Goal: Check status: Check status

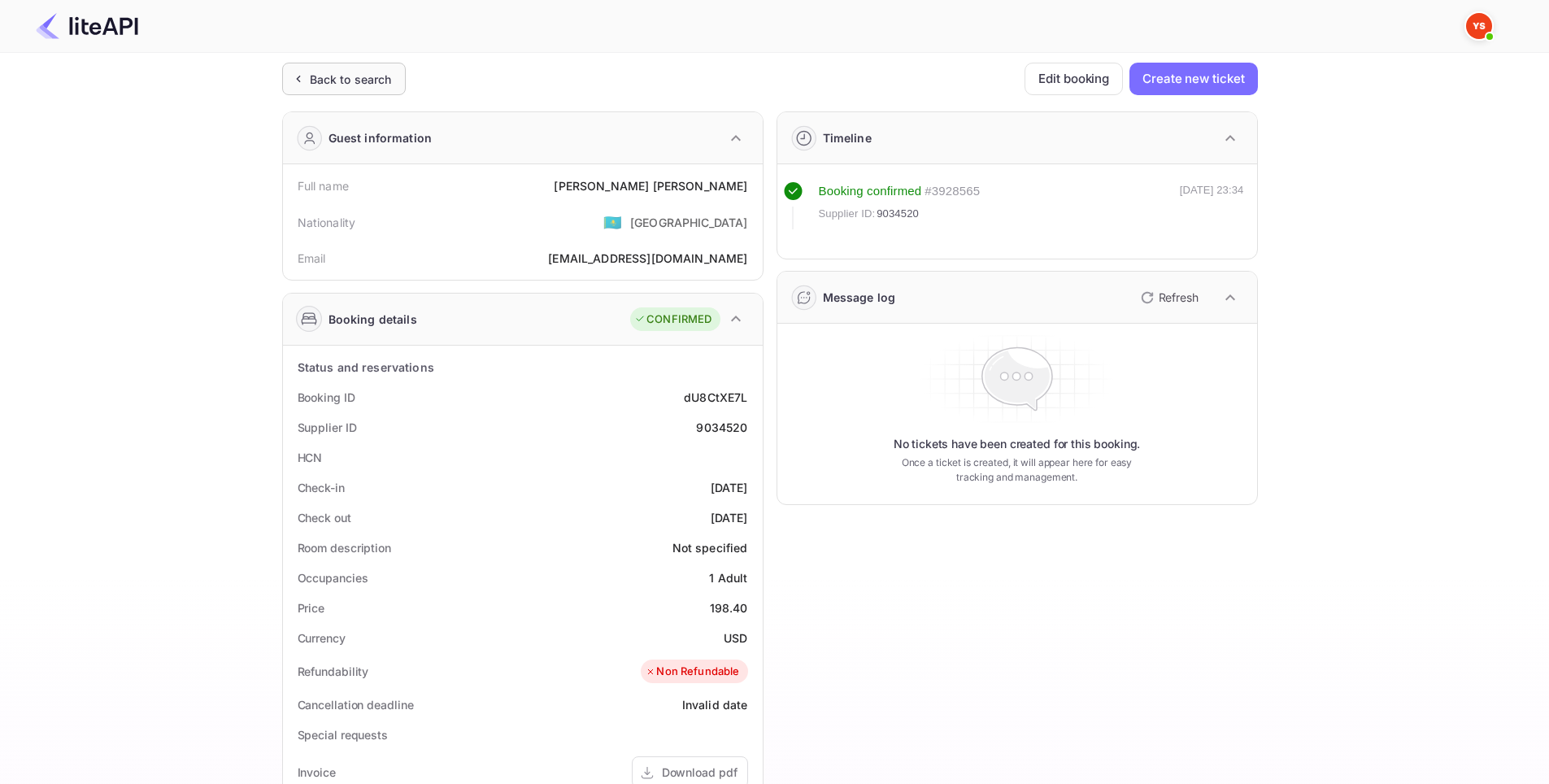
click at [385, 77] on div "Back to search" at bounding box center [351, 79] width 82 height 17
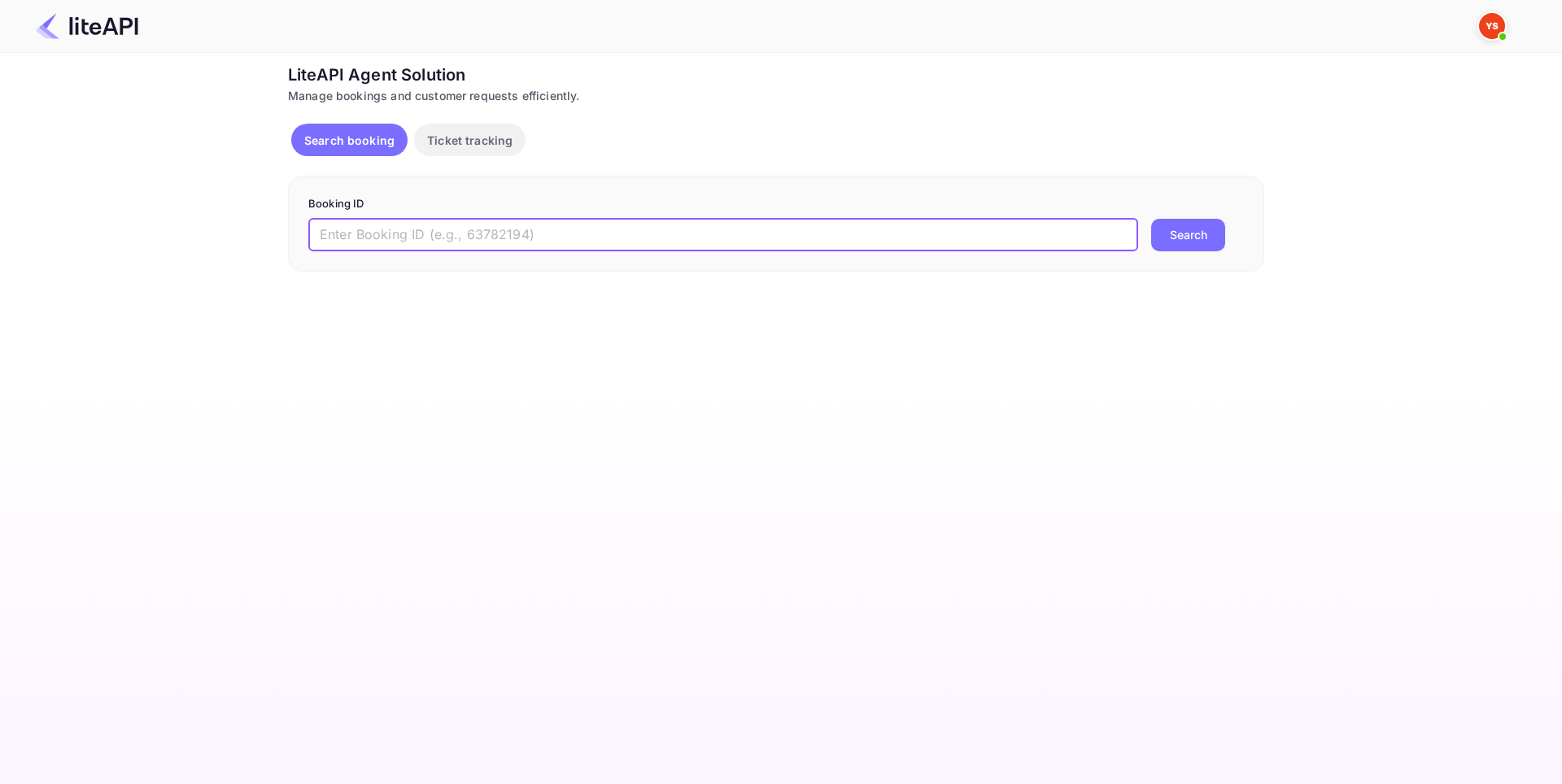
paste input "8919832"
type input "8919832"
click at [1181, 235] on button "Search" at bounding box center [1188, 234] width 74 height 33
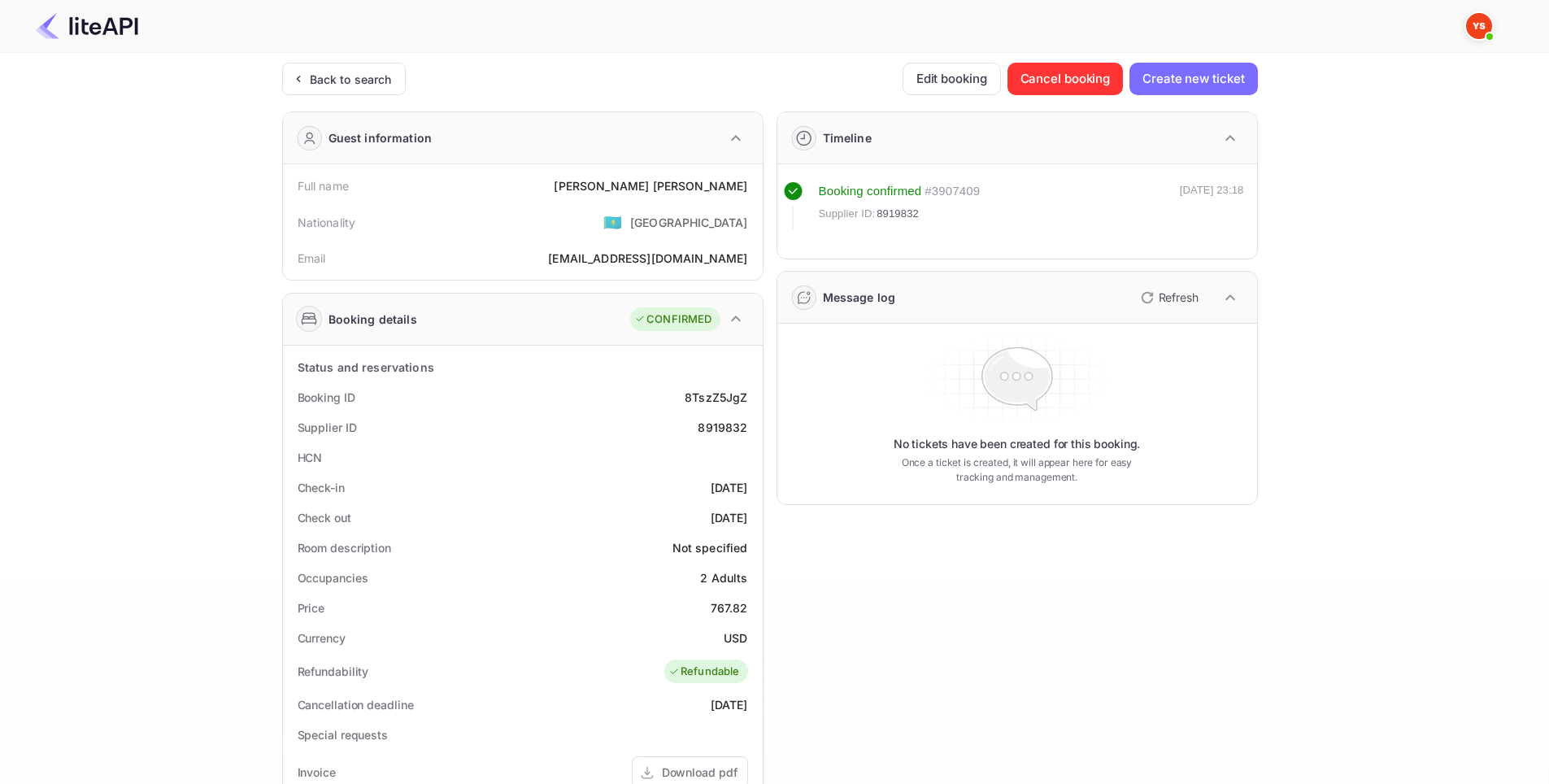
drag, startPoint x: 752, startPoint y: 483, endPoint x: 680, endPoint y: 485, distance: 72.0
click at [680, 485] on div "Check-in [DATE]" at bounding box center [523, 487] width 467 height 30
copy div "[DATE]"
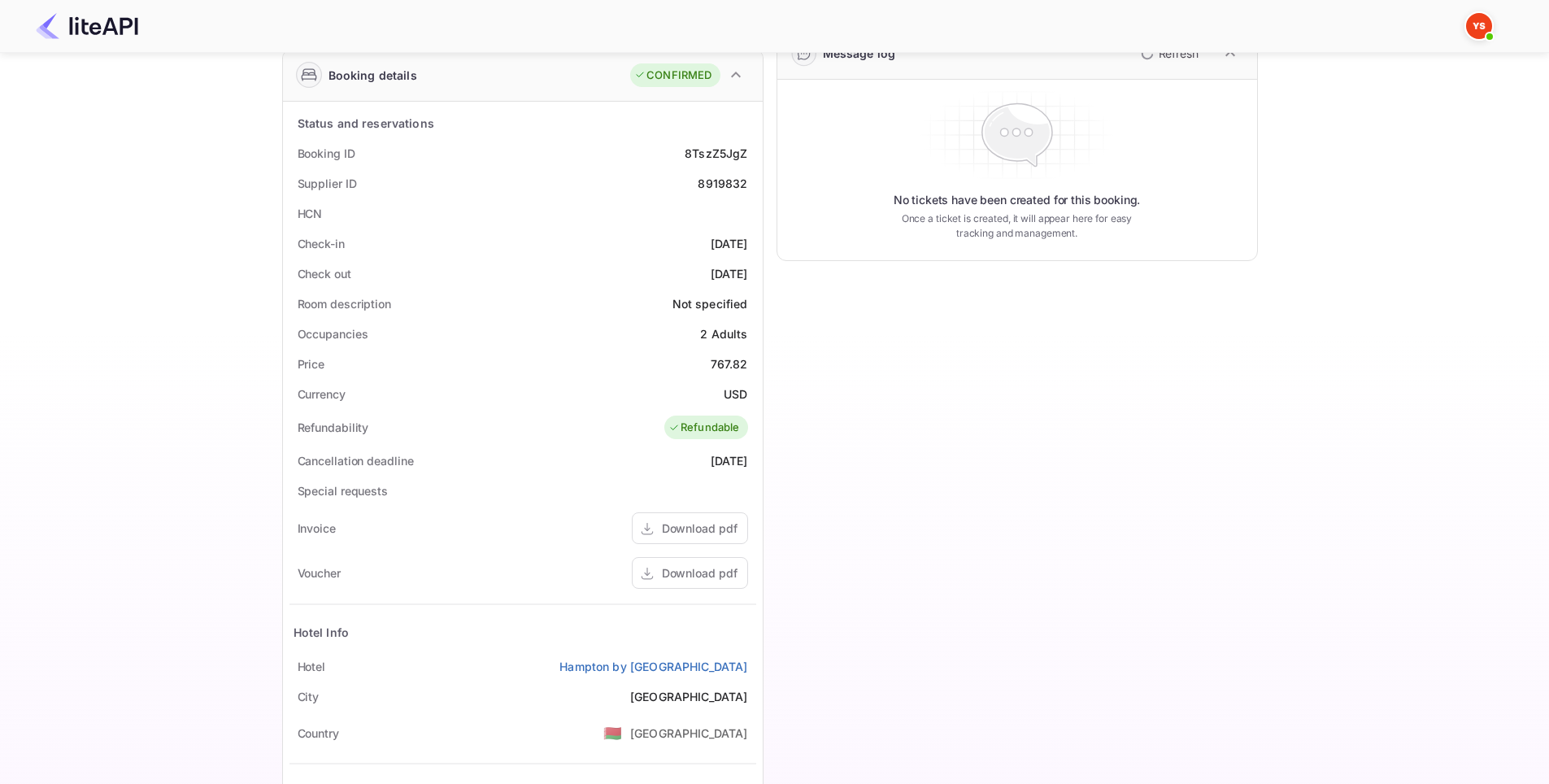
click at [912, 456] on div "Timeline Booking confirmed # 3907409 Supplier ID: 8919832 [DATE] 23:18 Message …" at bounding box center [1011, 387] width 495 height 1064
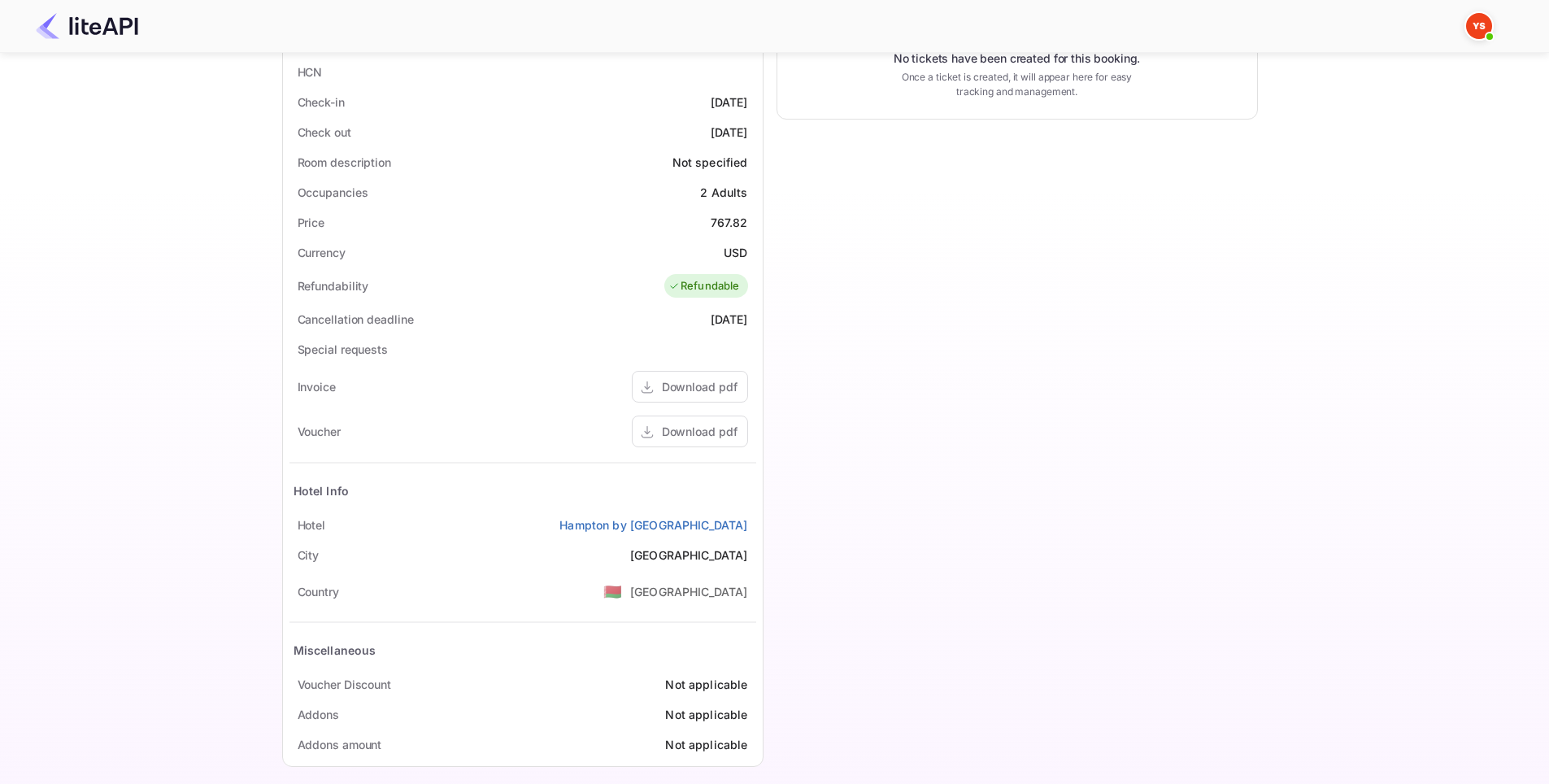
scroll to position [399, 0]
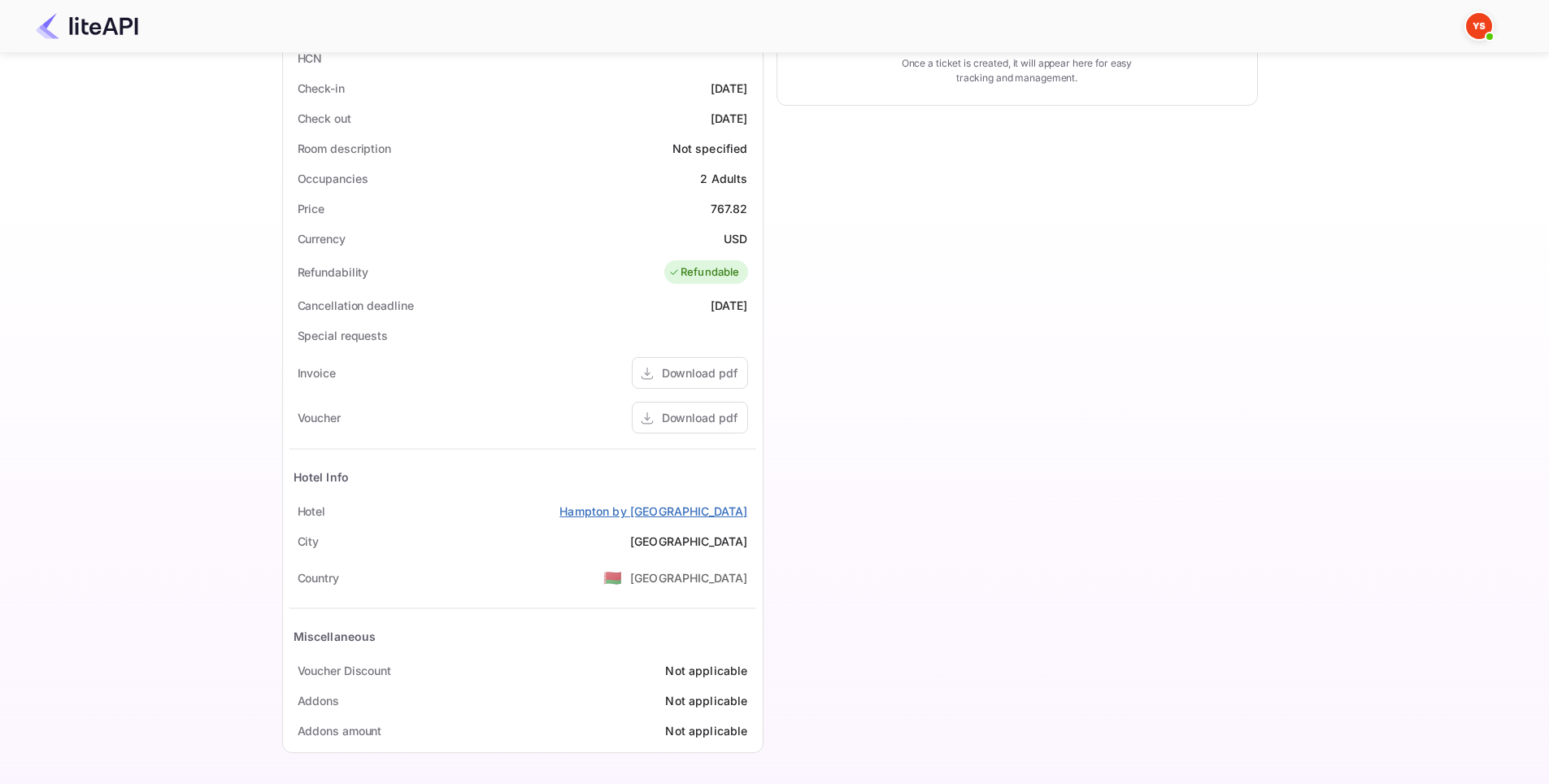
drag, startPoint x: 749, startPoint y: 514, endPoint x: 541, endPoint y: 510, distance: 208.0
click at [541, 510] on div "[GEOGRAPHIC_DATA] by [GEOGRAPHIC_DATA]" at bounding box center [523, 510] width 467 height 30
copy link "Hampton by [GEOGRAPHIC_DATA]"
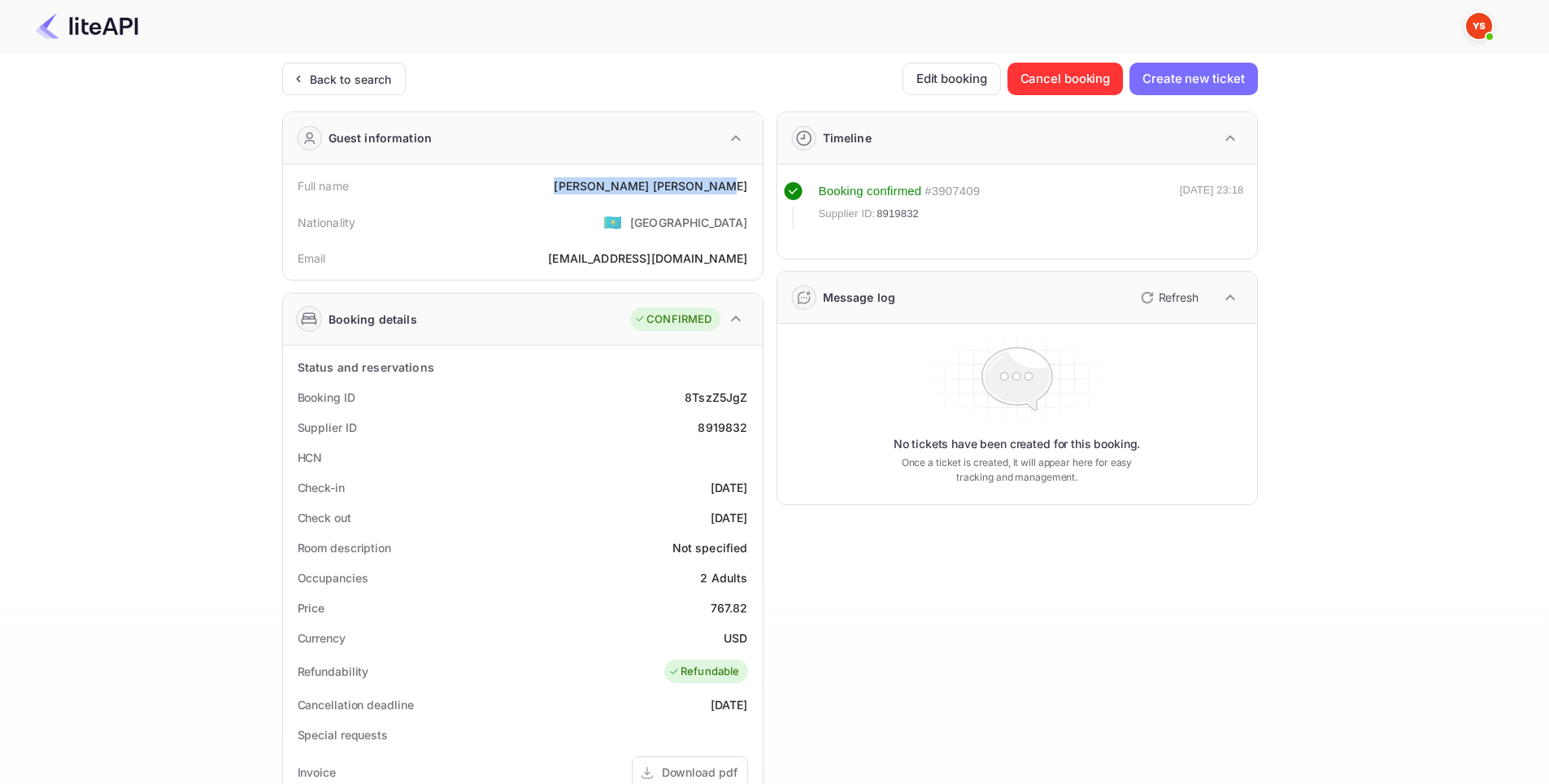
drag, startPoint x: 645, startPoint y: 187, endPoint x: 752, endPoint y: 188, distance: 107.0
click at [752, 188] on div "Full name [PERSON_NAME]" at bounding box center [523, 186] width 467 height 30
copy div "[PERSON_NAME]"
